Goal: Book appointment/travel/reservation

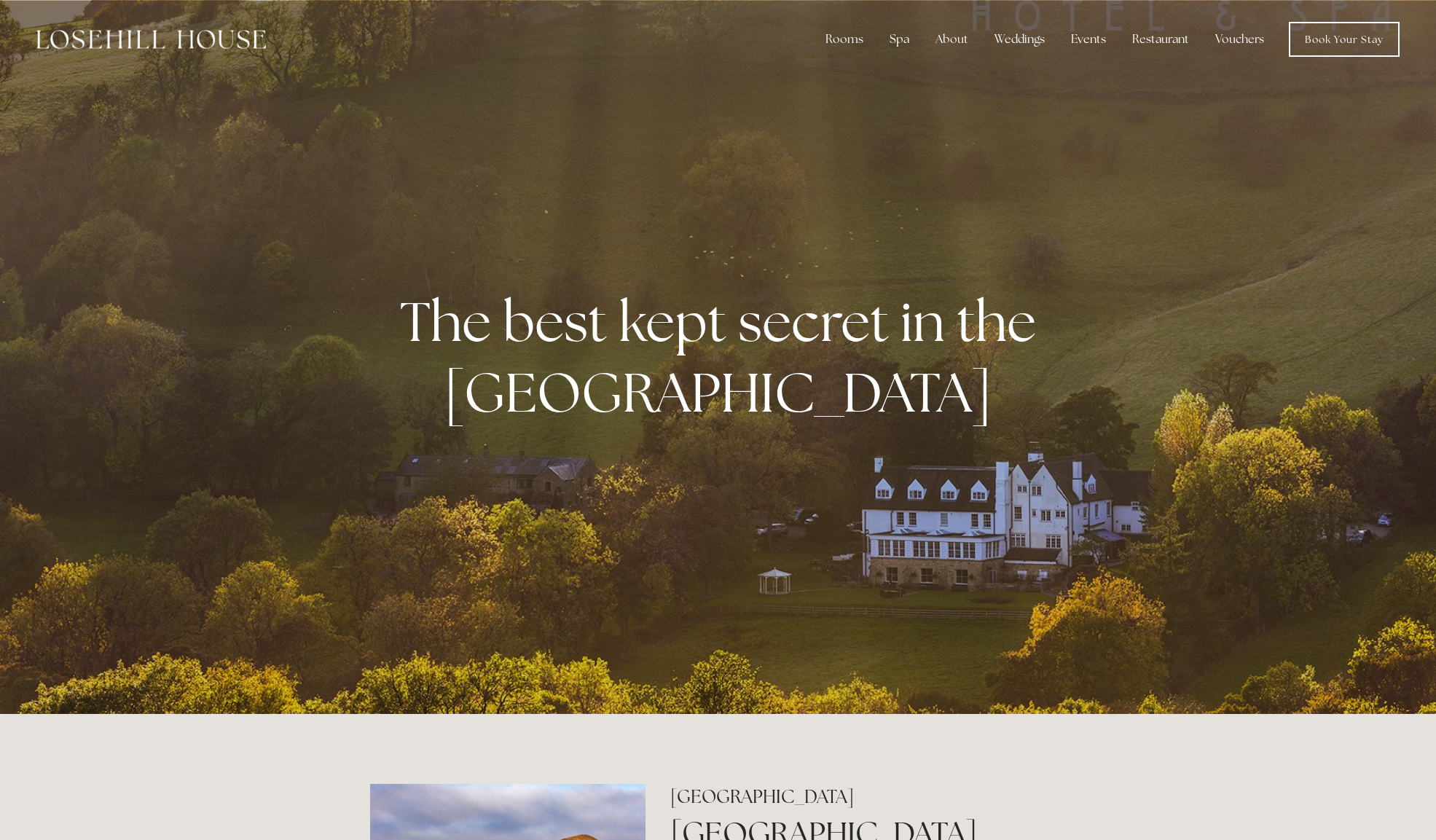
scroll to position [6, 0]
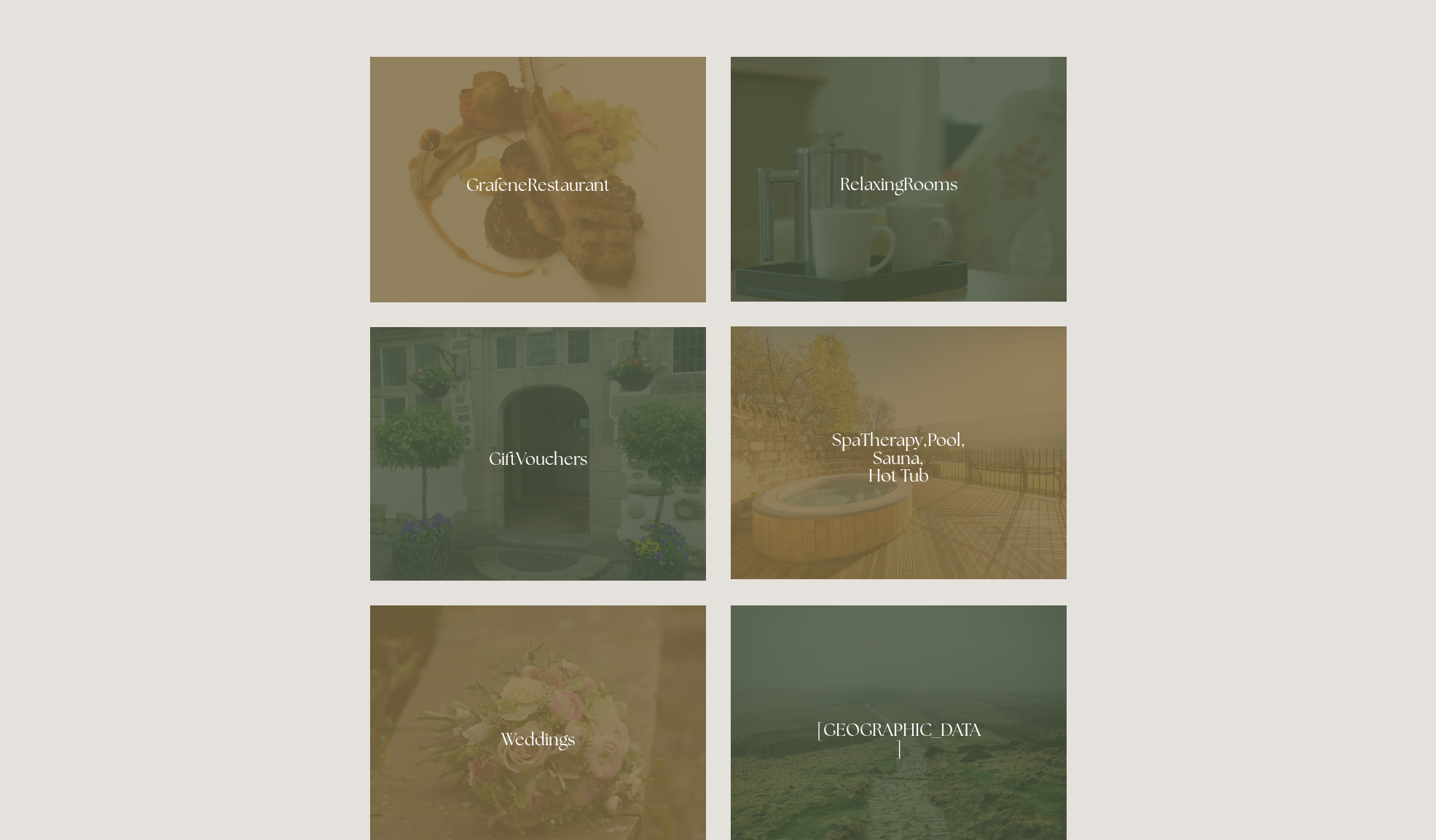
click at [529, 191] on div at bounding box center [538, 179] width 336 height 246
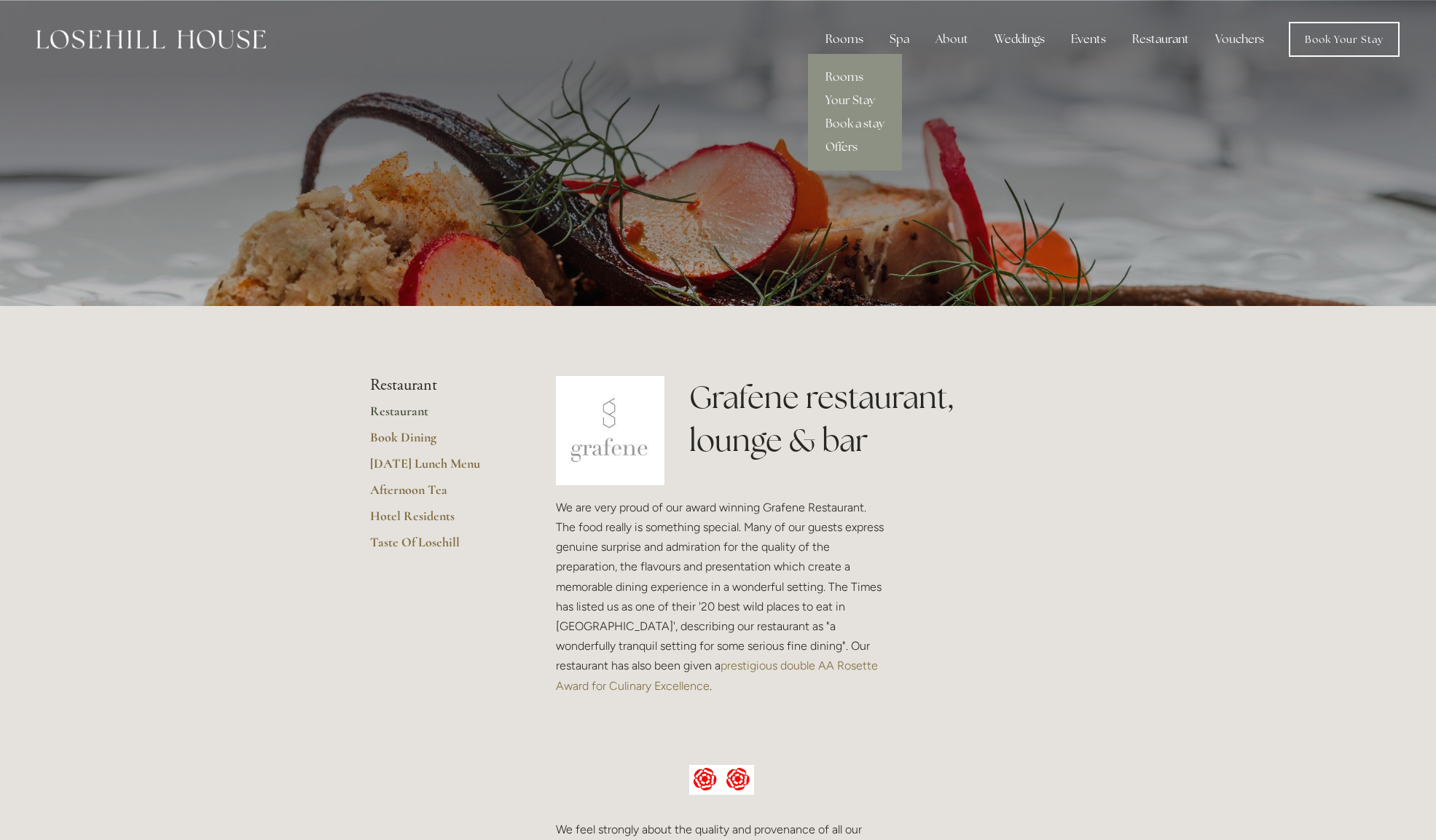
click at [854, 40] on div "Rooms" at bounding box center [844, 40] width 61 height 29
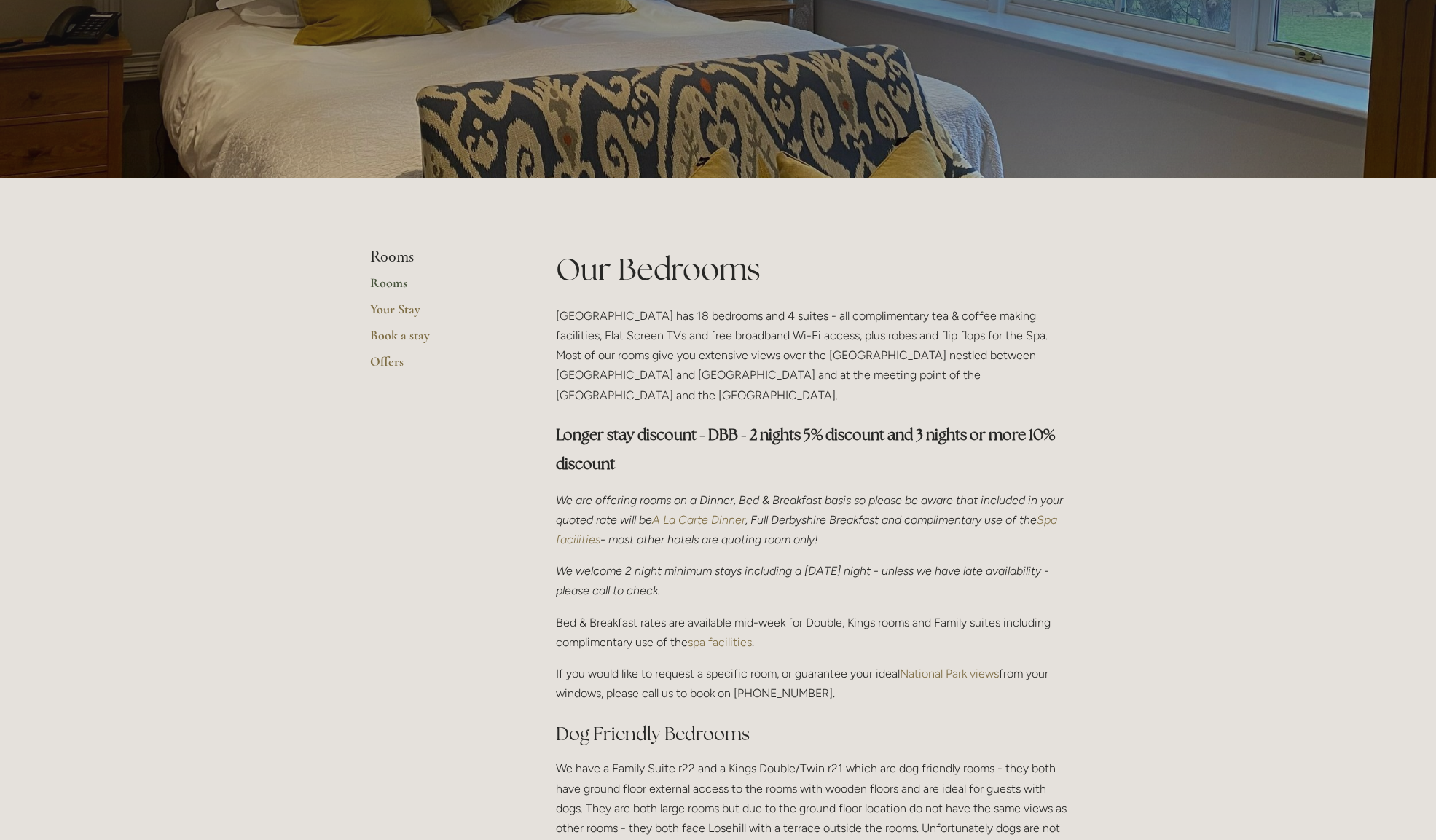
scroll to position [131, 0]
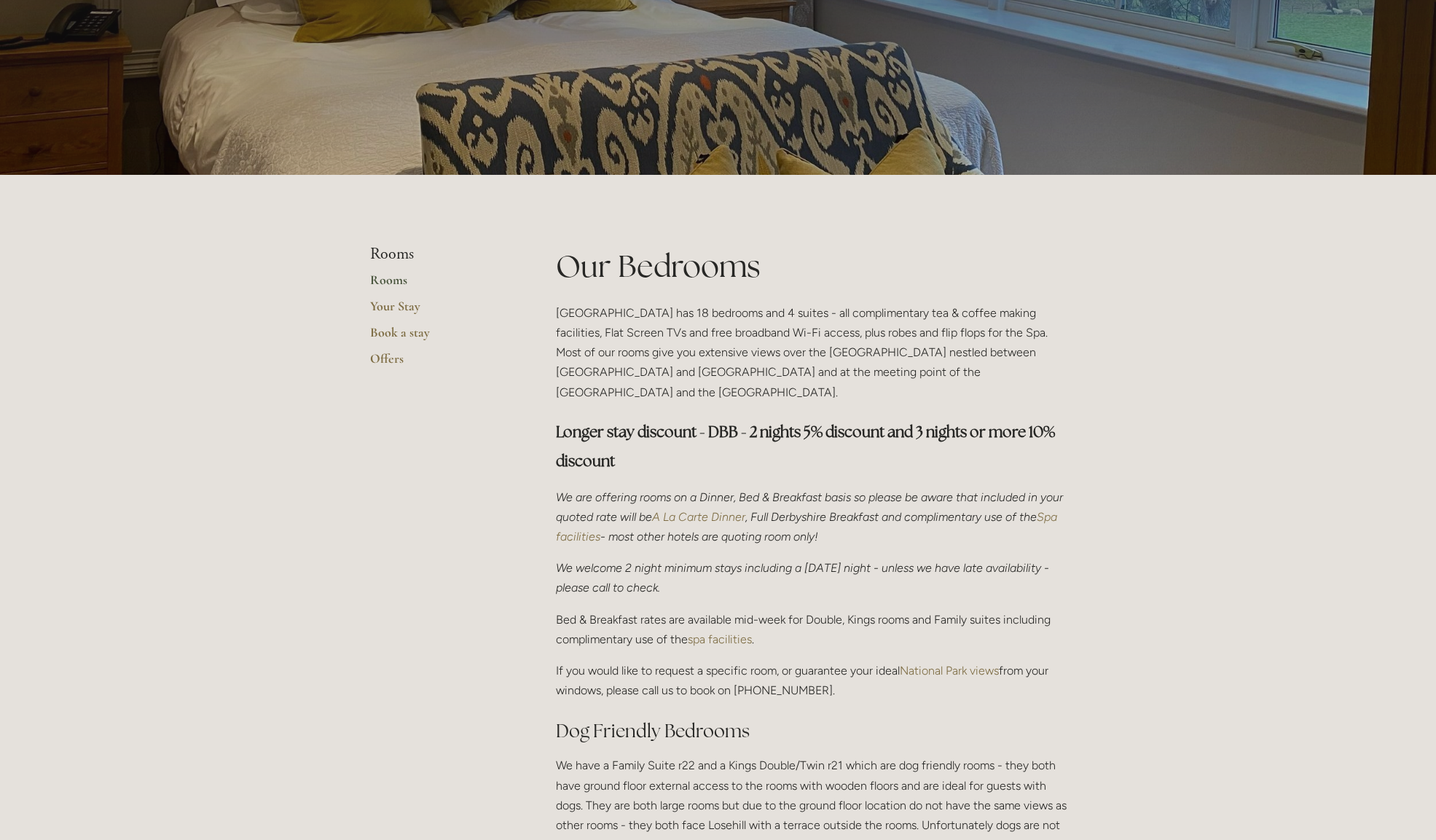
click at [387, 279] on link "Rooms" at bounding box center [439, 284] width 139 height 26
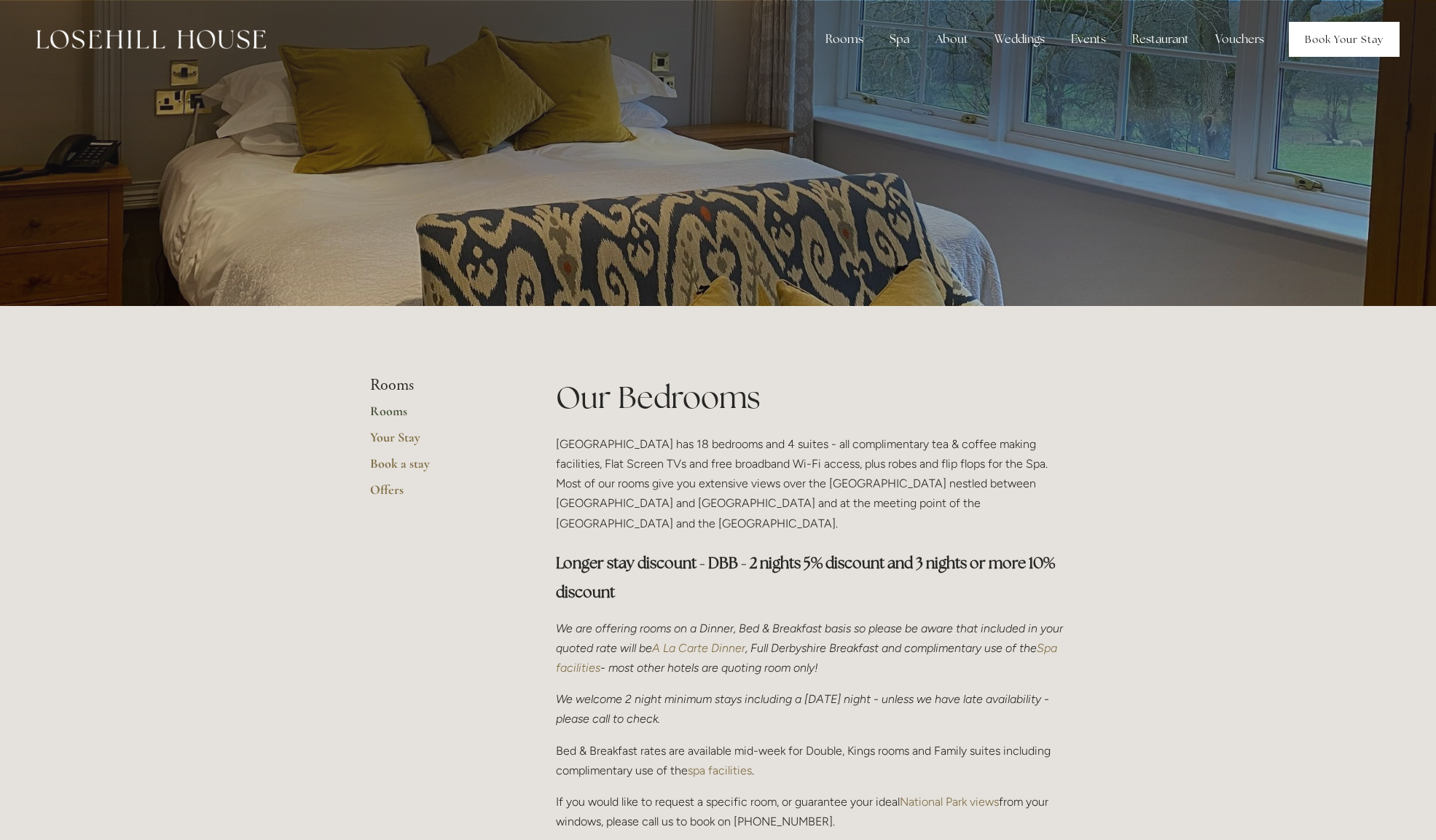
click at [1339, 40] on link "Book Your Stay" at bounding box center [1344, 40] width 110 height 35
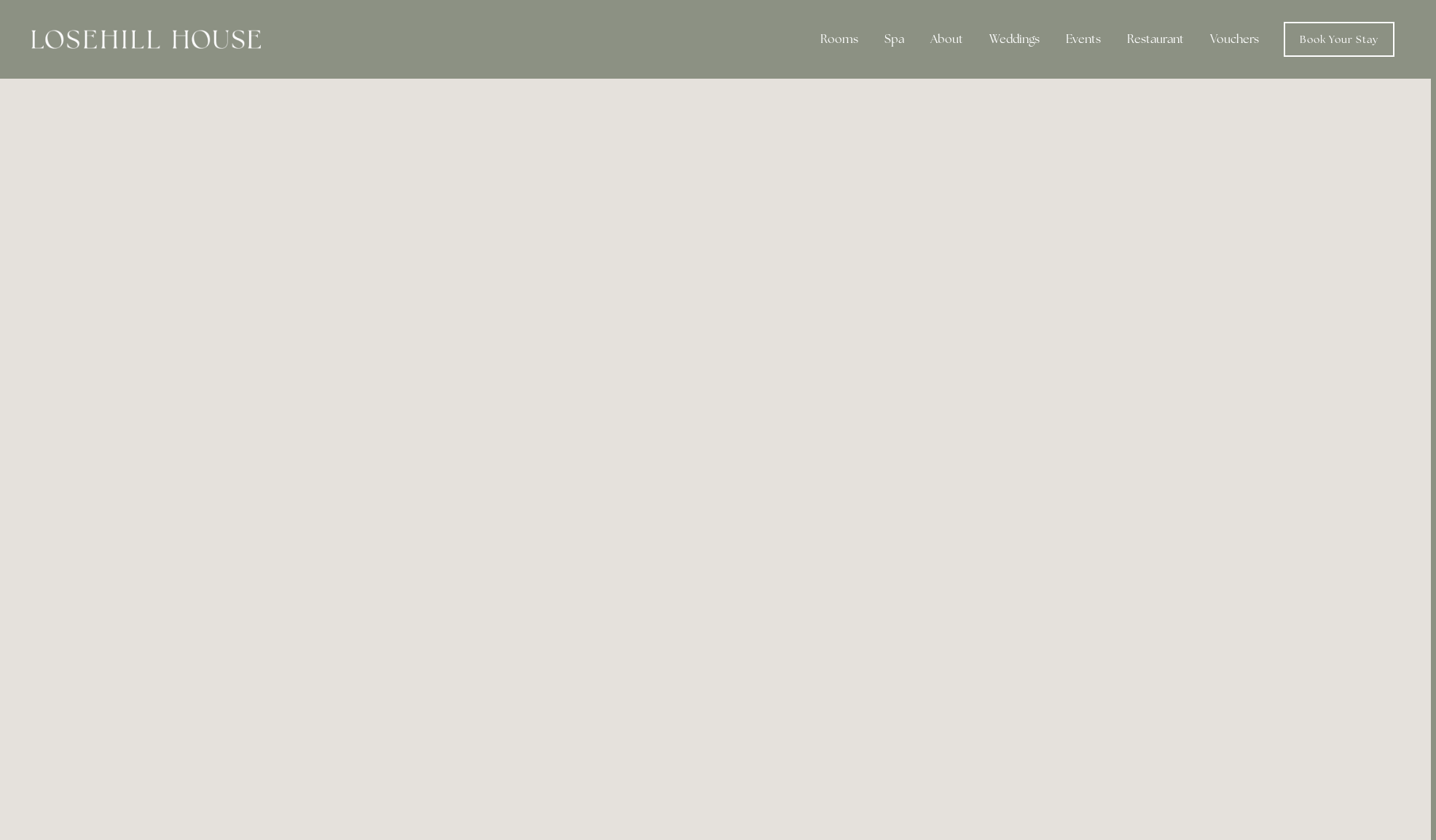
scroll to position [0, 6]
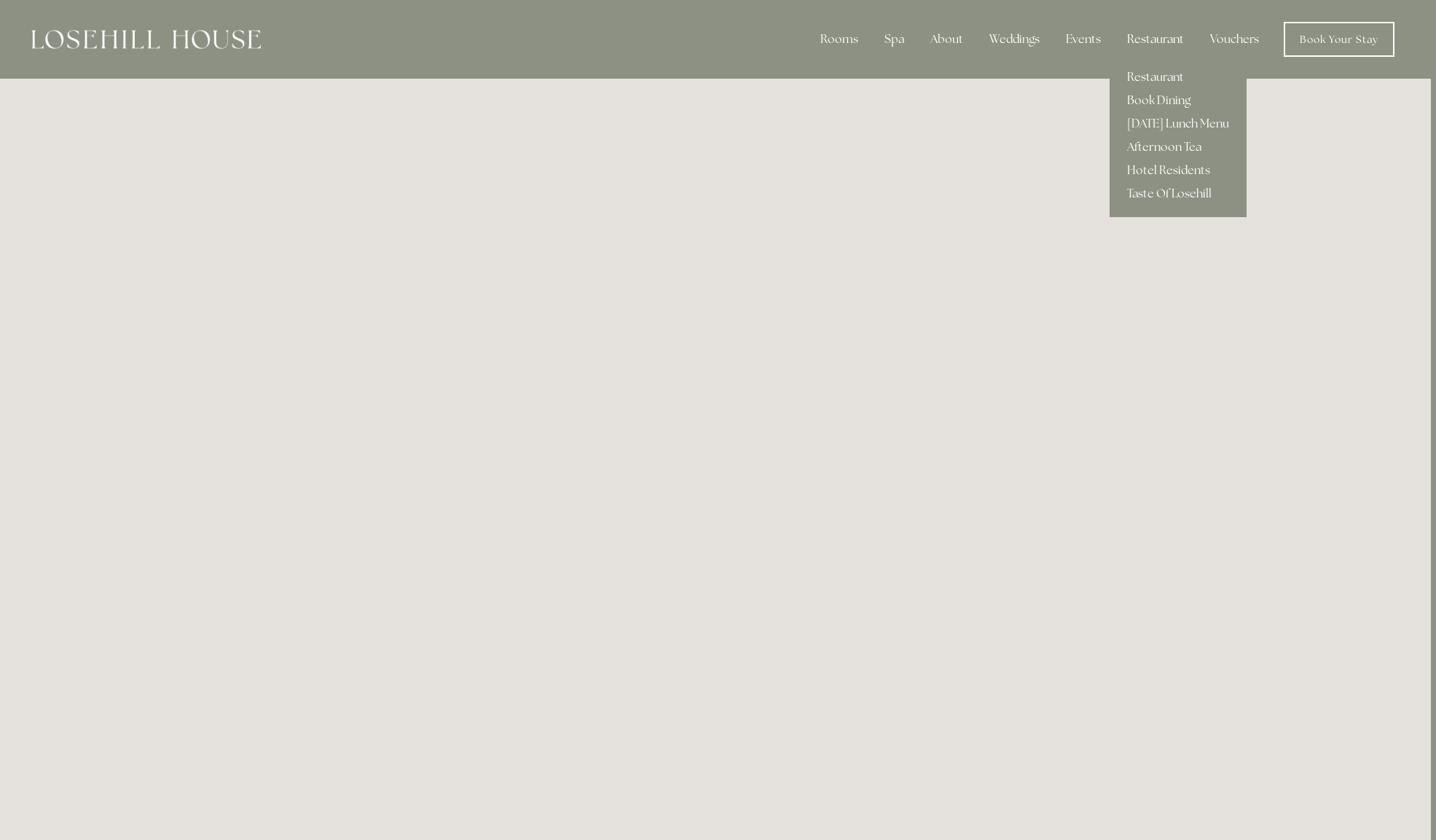
click at [1152, 40] on div "Restaurant" at bounding box center [1155, 40] width 80 height 29
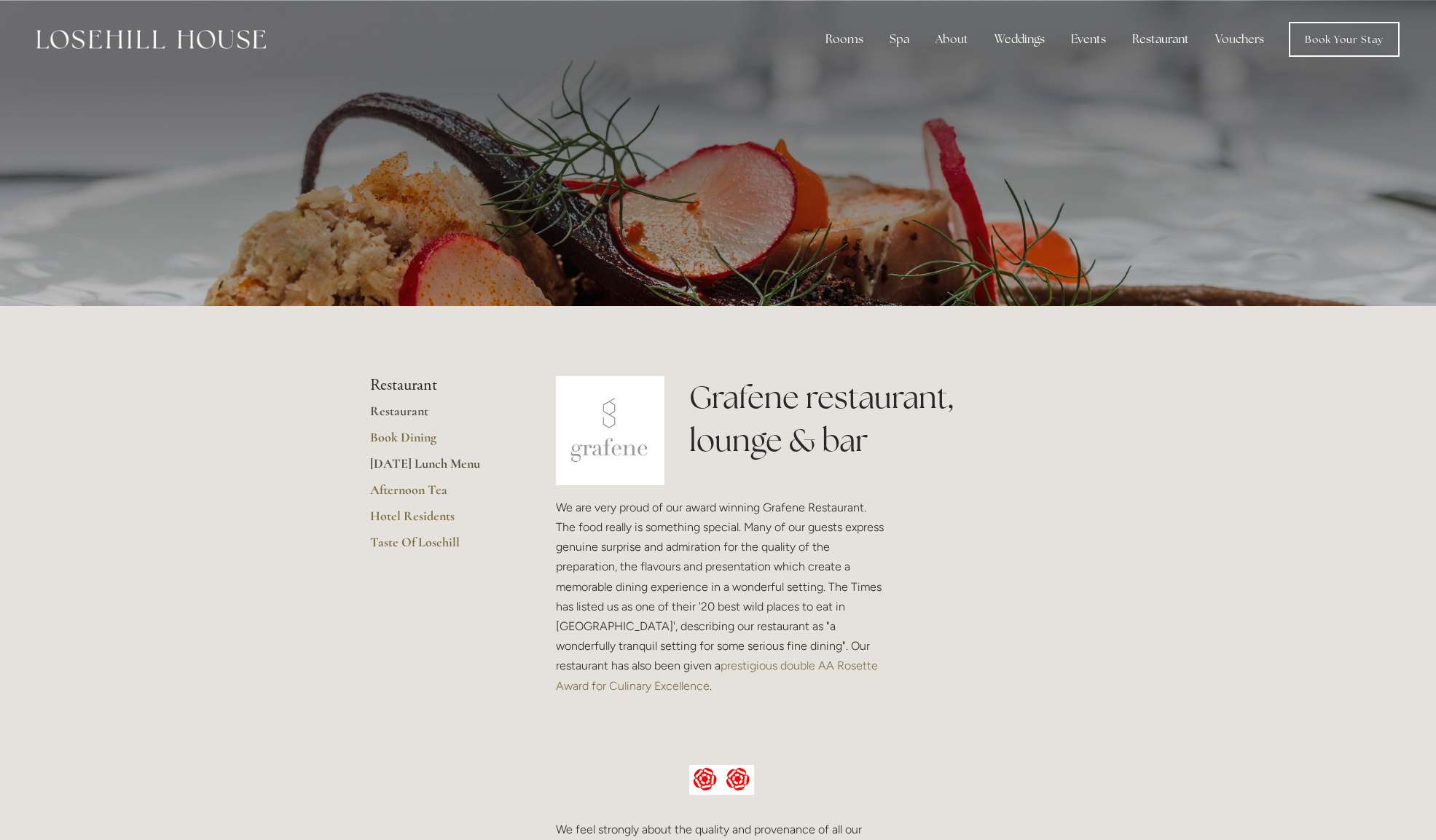
click at [409, 464] on link "[DATE] Lunch Menu" at bounding box center [439, 468] width 139 height 26
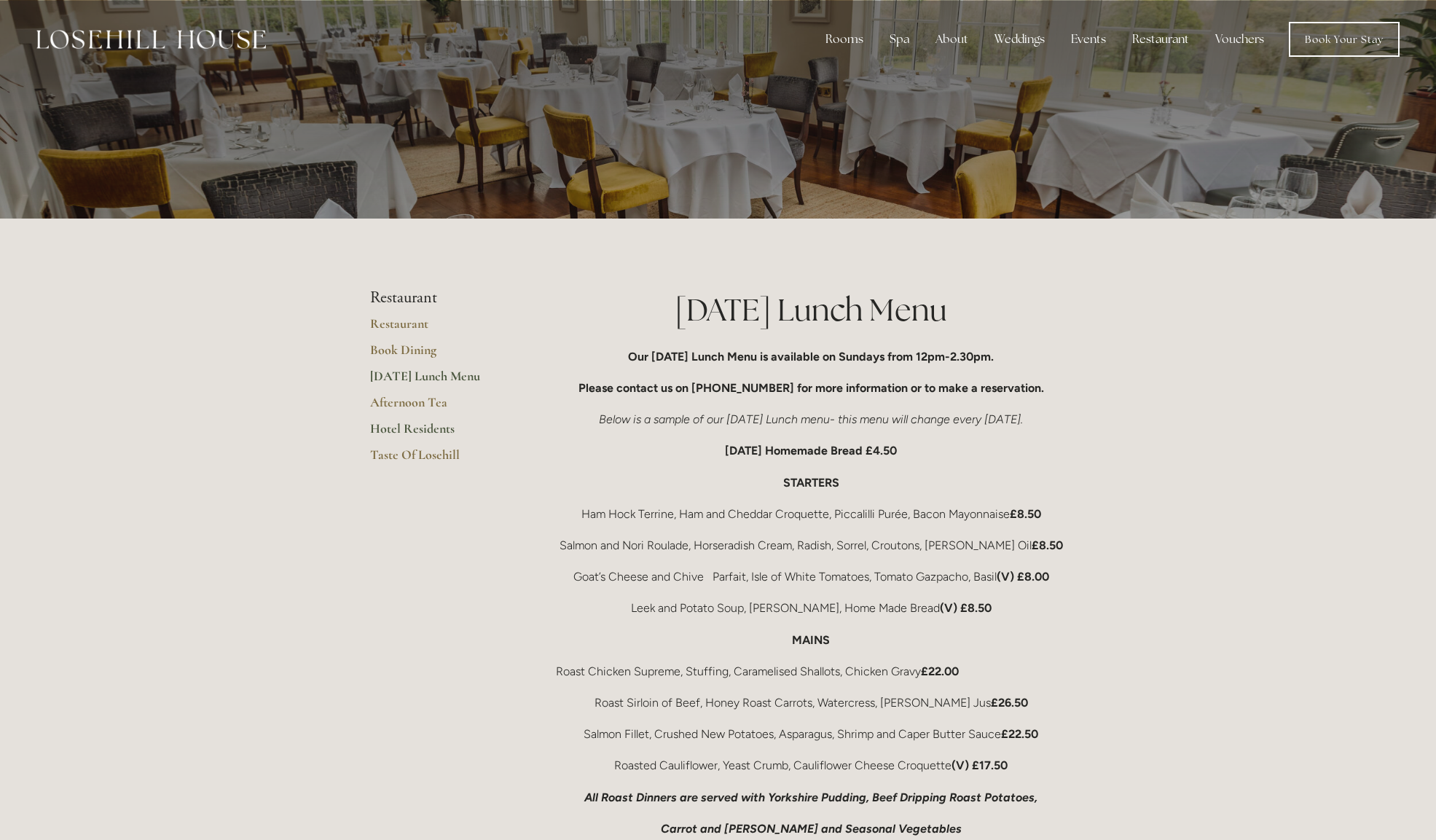
click at [400, 426] on link "Hotel Residents" at bounding box center [439, 433] width 139 height 26
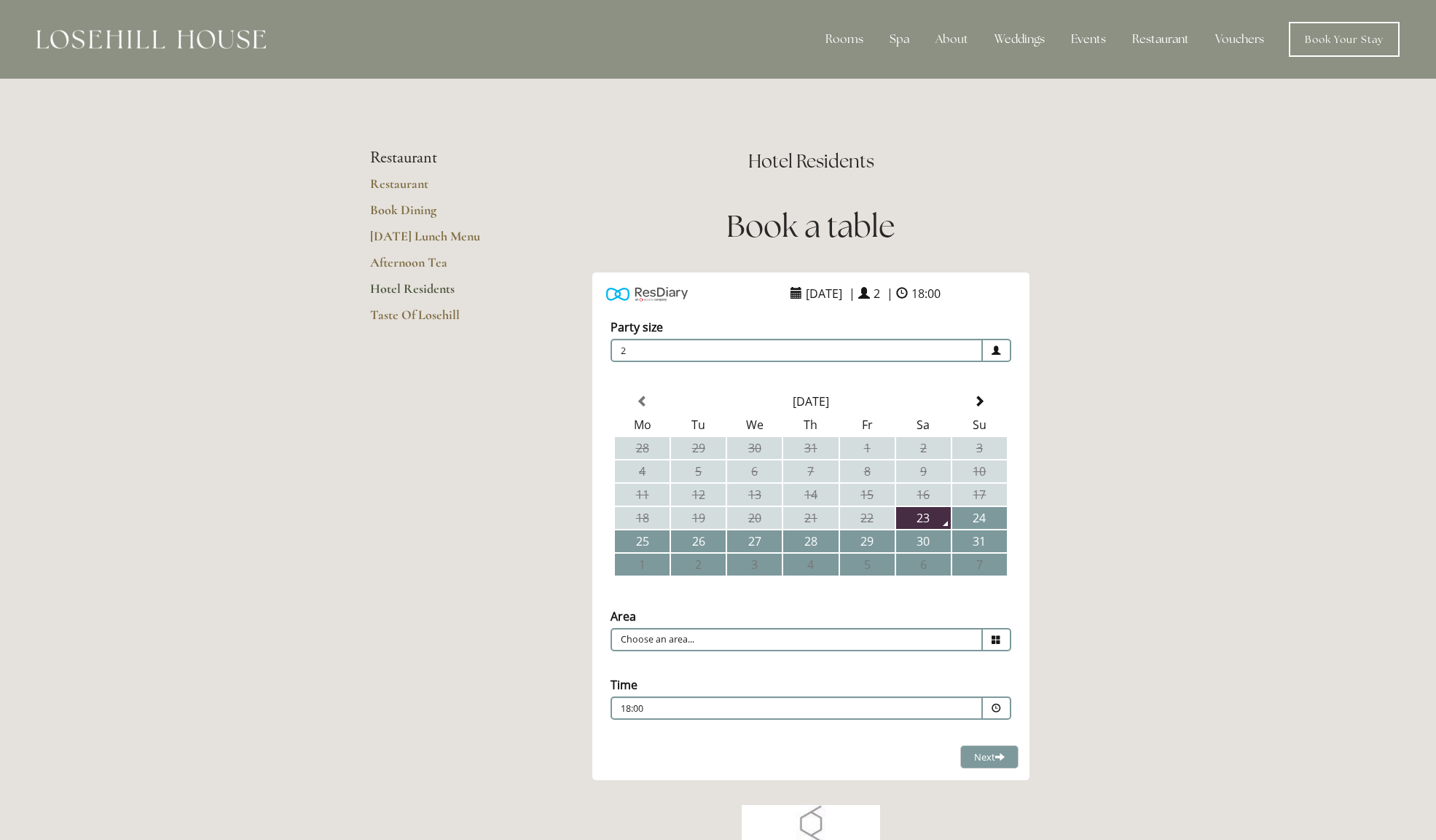
click at [133, 32] on img at bounding box center [151, 39] width 229 height 19
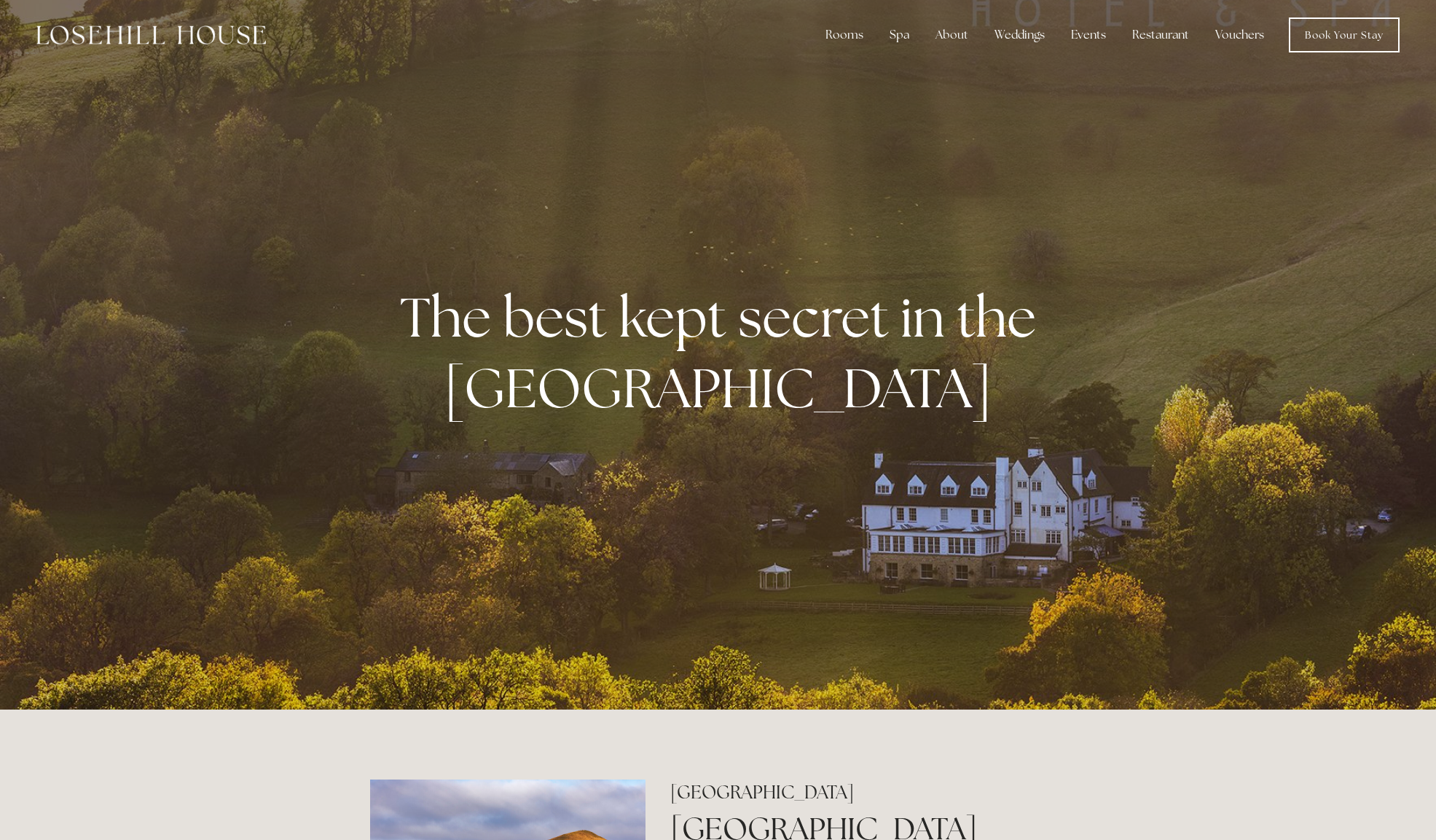
scroll to position [6, 0]
click at [1329, 32] on link "Book Your Stay" at bounding box center [1344, 34] width 110 height 35
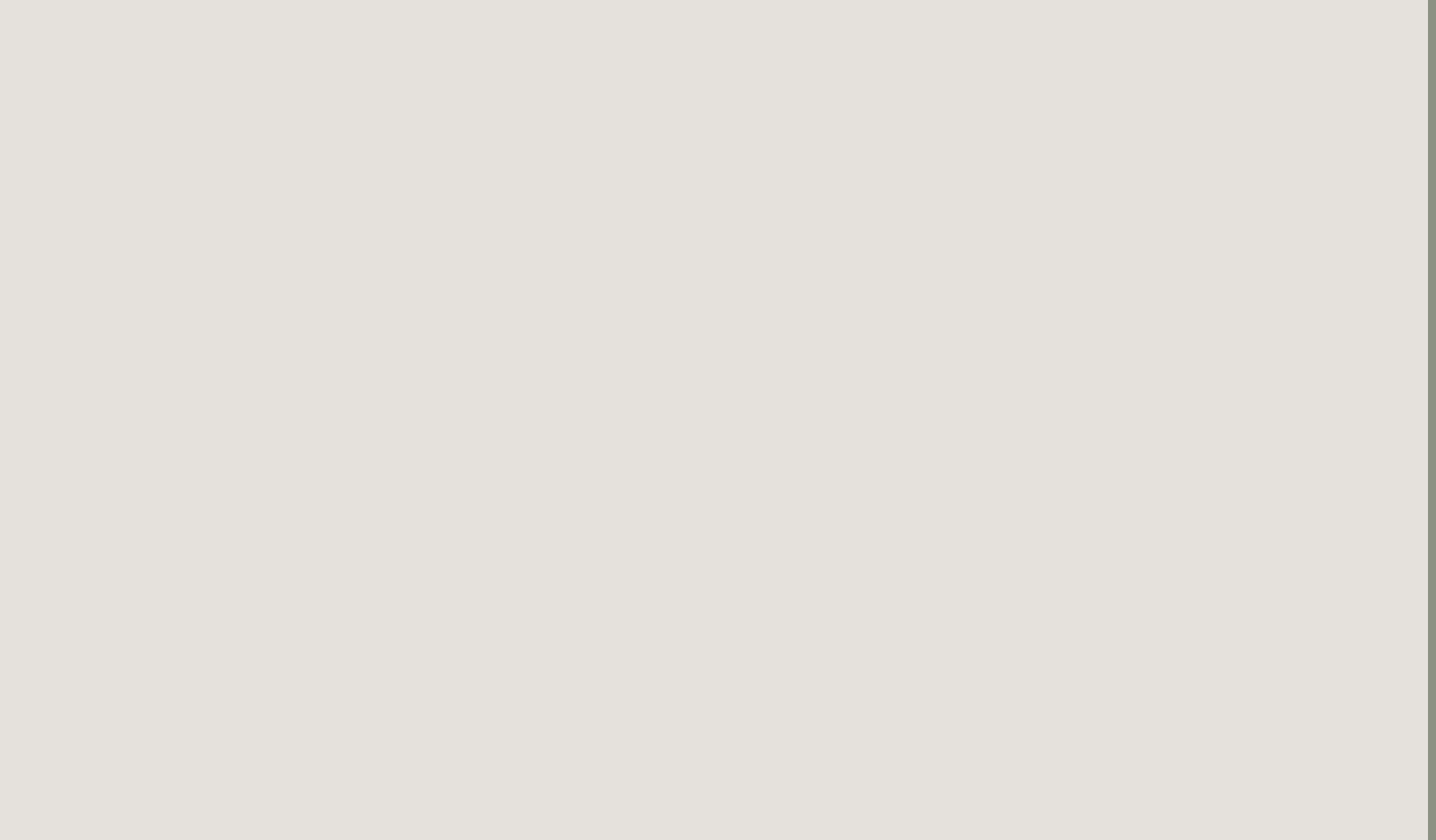
scroll to position [962, 8]
